Goal: Task Accomplishment & Management: Use online tool/utility

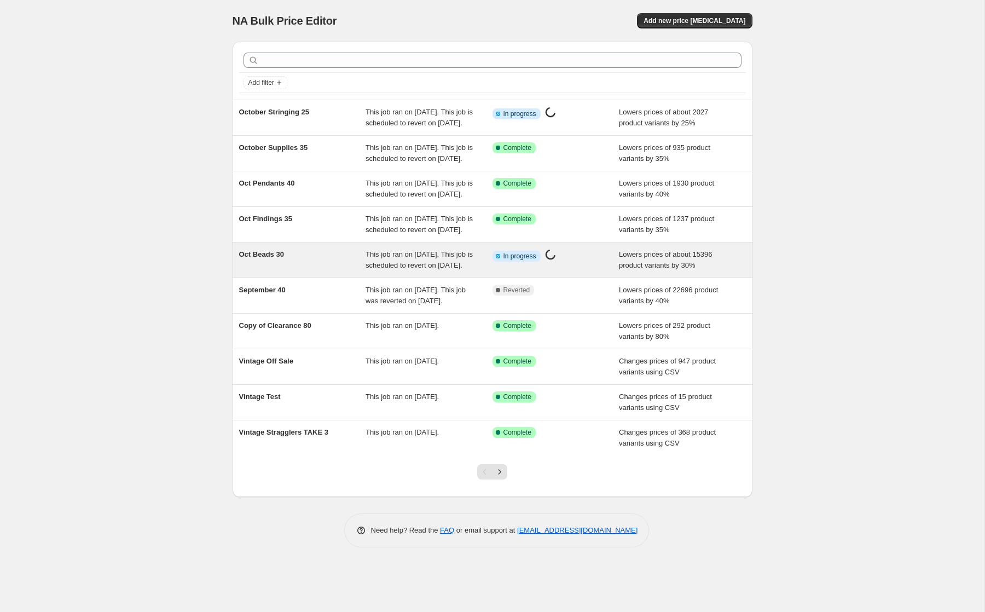
click at [266, 258] on span "Oct Beads 30" at bounding box center [261, 254] width 45 height 8
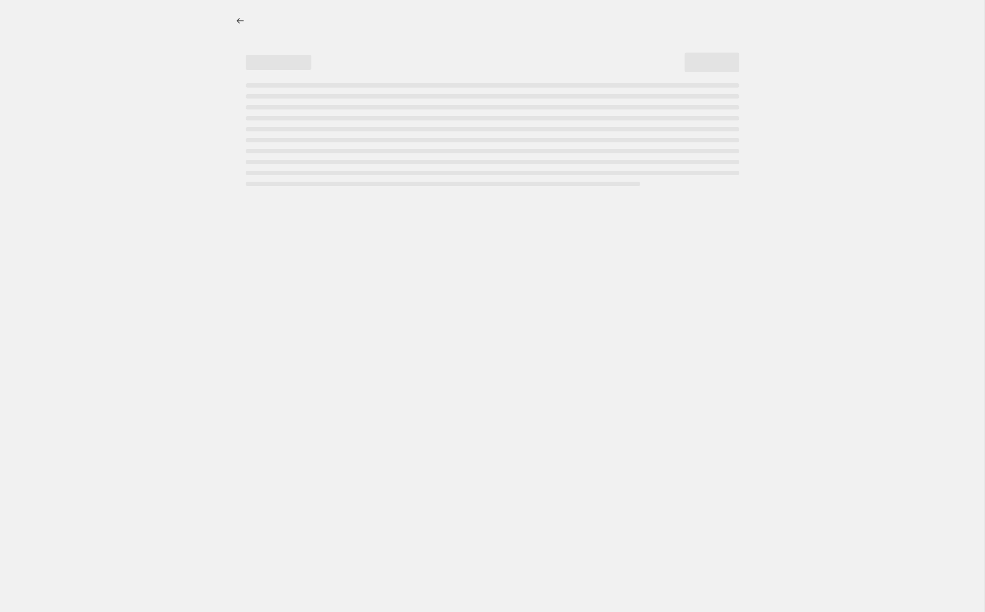
select select "percentage"
select select "not_equal"
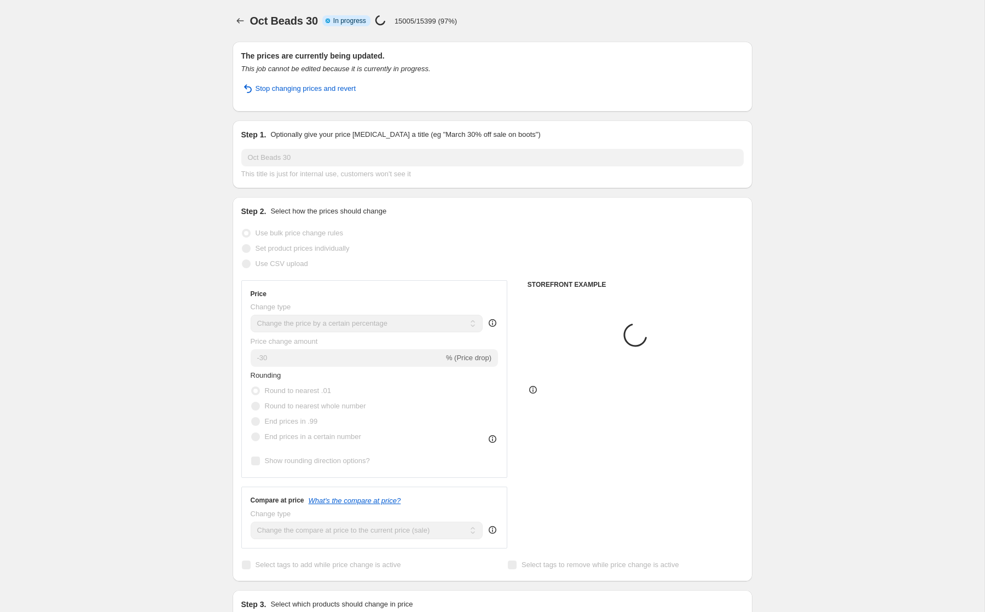
select select "product"
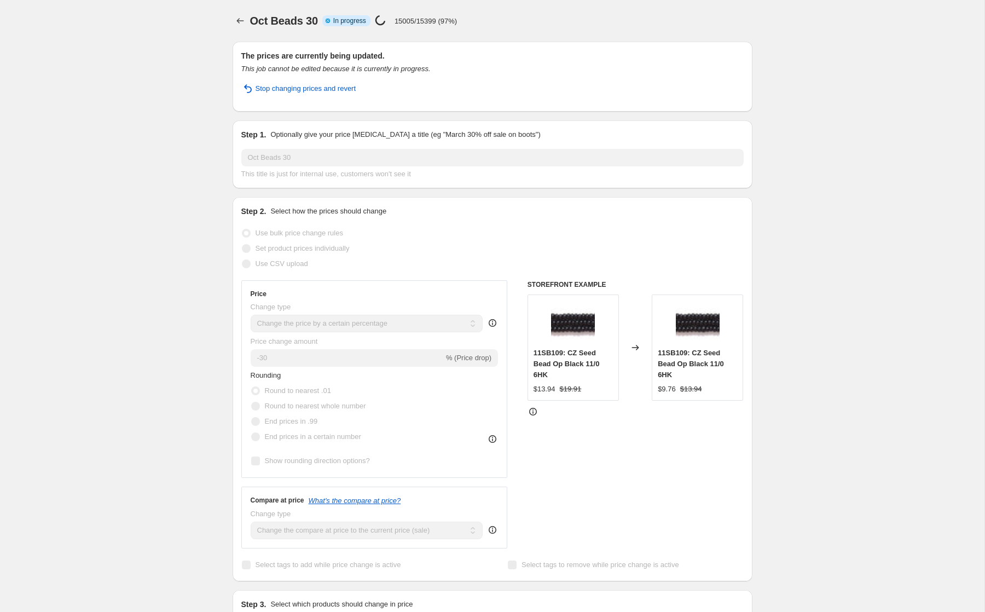
select select "tag"
